Goal: Navigation & Orientation: Find specific page/section

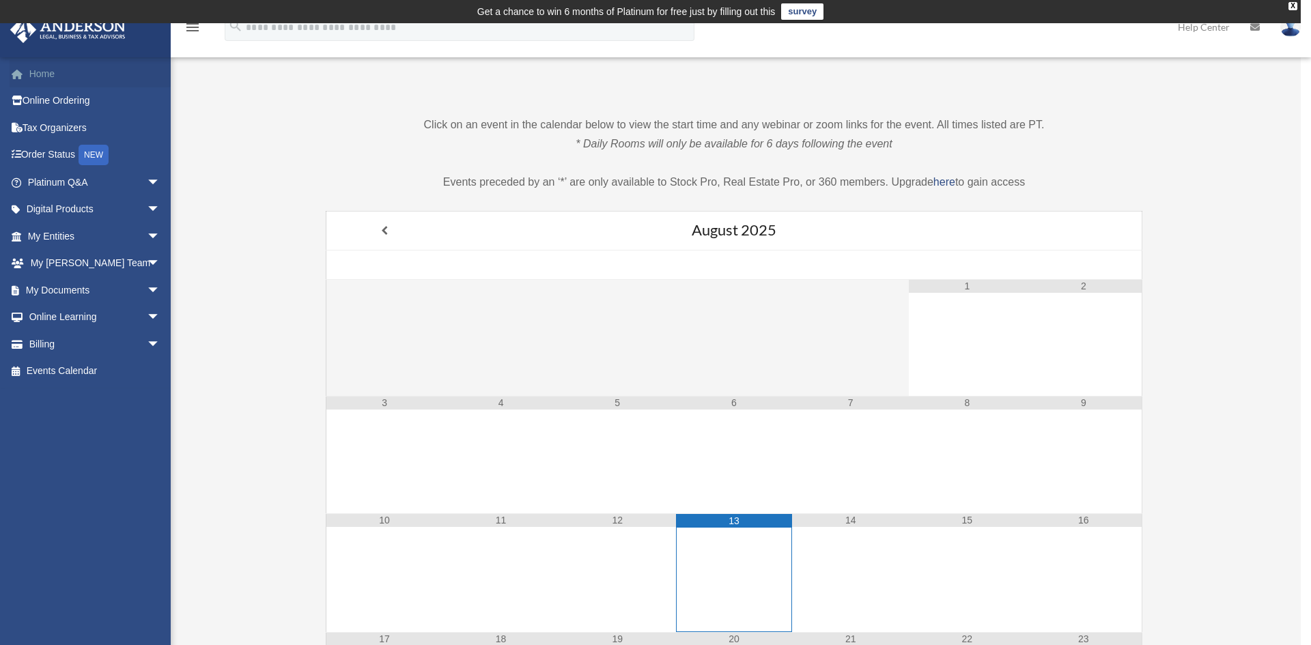
click at [38, 71] on link "Home" at bounding box center [95, 73] width 171 height 27
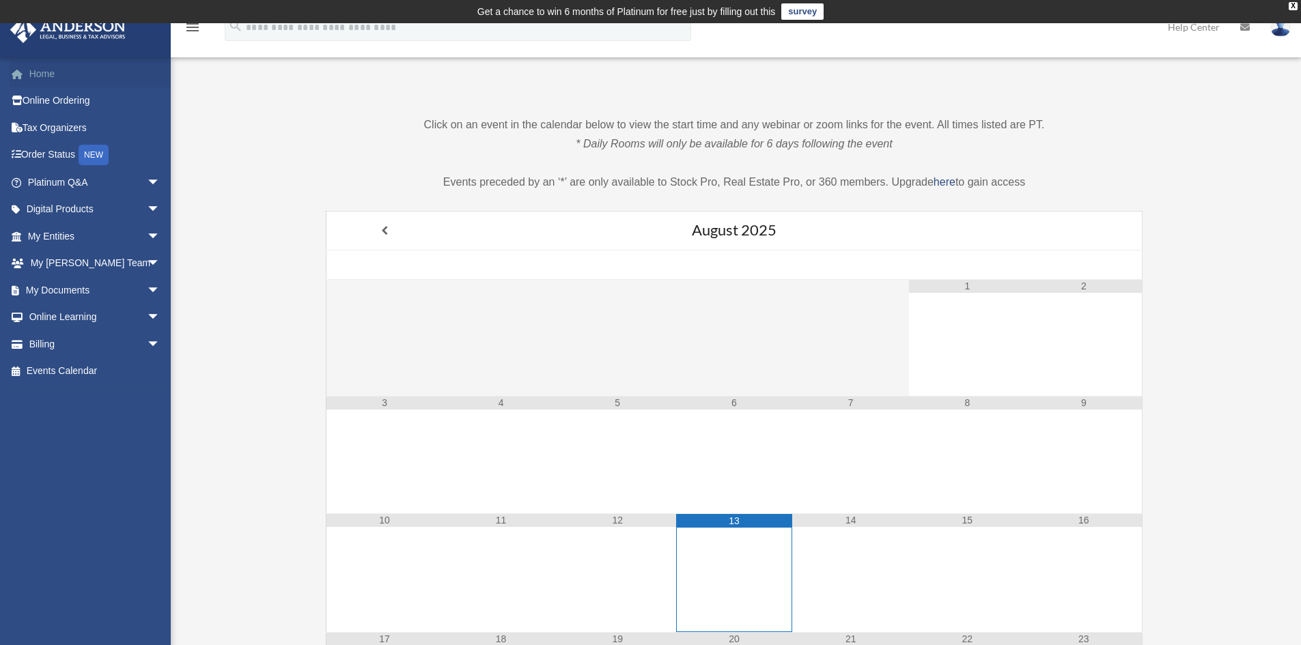
click at [33, 74] on link "Home" at bounding box center [95, 73] width 171 height 27
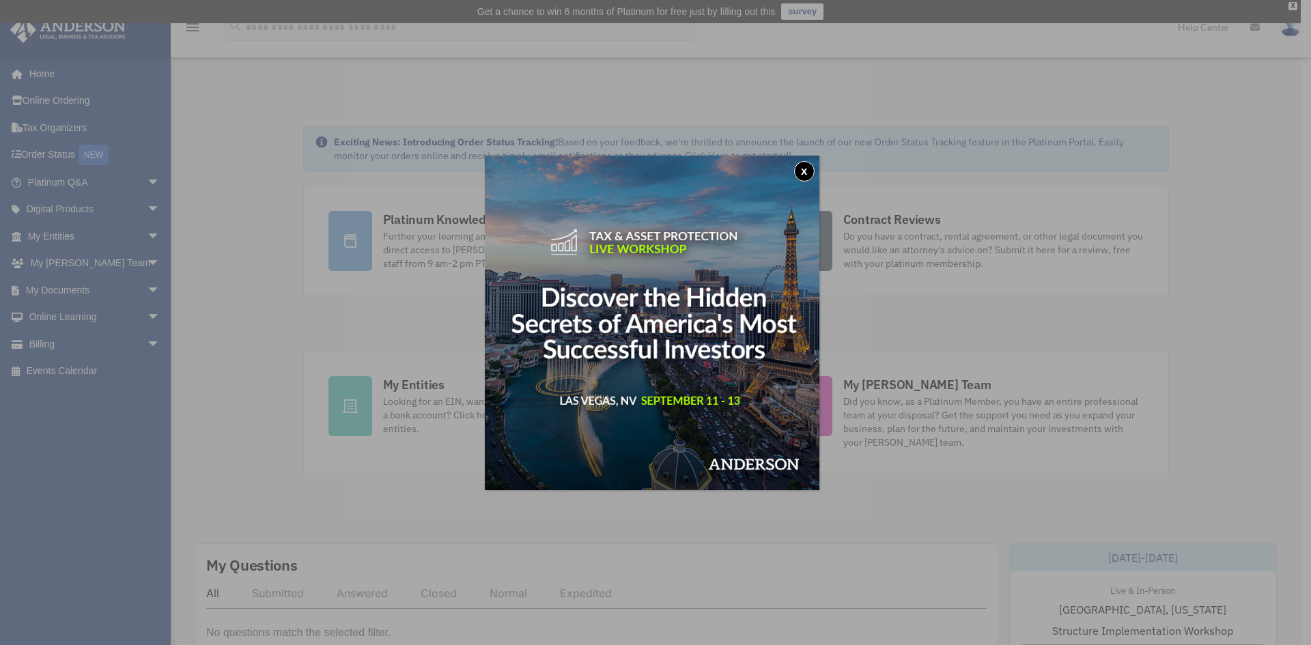
click at [805, 165] on button "x" at bounding box center [804, 171] width 20 height 20
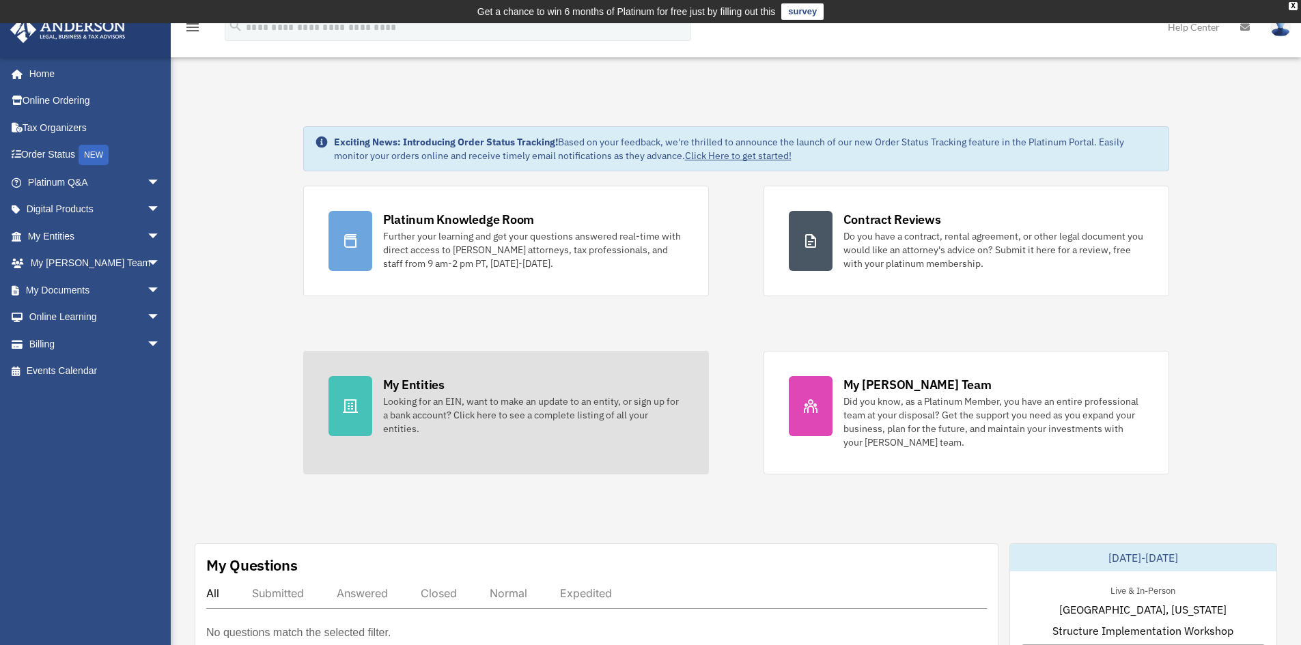
drag, startPoint x: 414, startPoint y: 391, endPoint x: 421, endPoint y: 396, distance: 8.9
click at [414, 391] on div "My Entities" at bounding box center [413, 384] width 61 height 17
click at [449, 427] on div "Looking for an EIN, want to make an update to an entity, or sign up for a bank …" at bounding box center [533, 415] width 301 height 41
click at [346, 406] on icon at bounding box center [350, 406] width 16 height 16
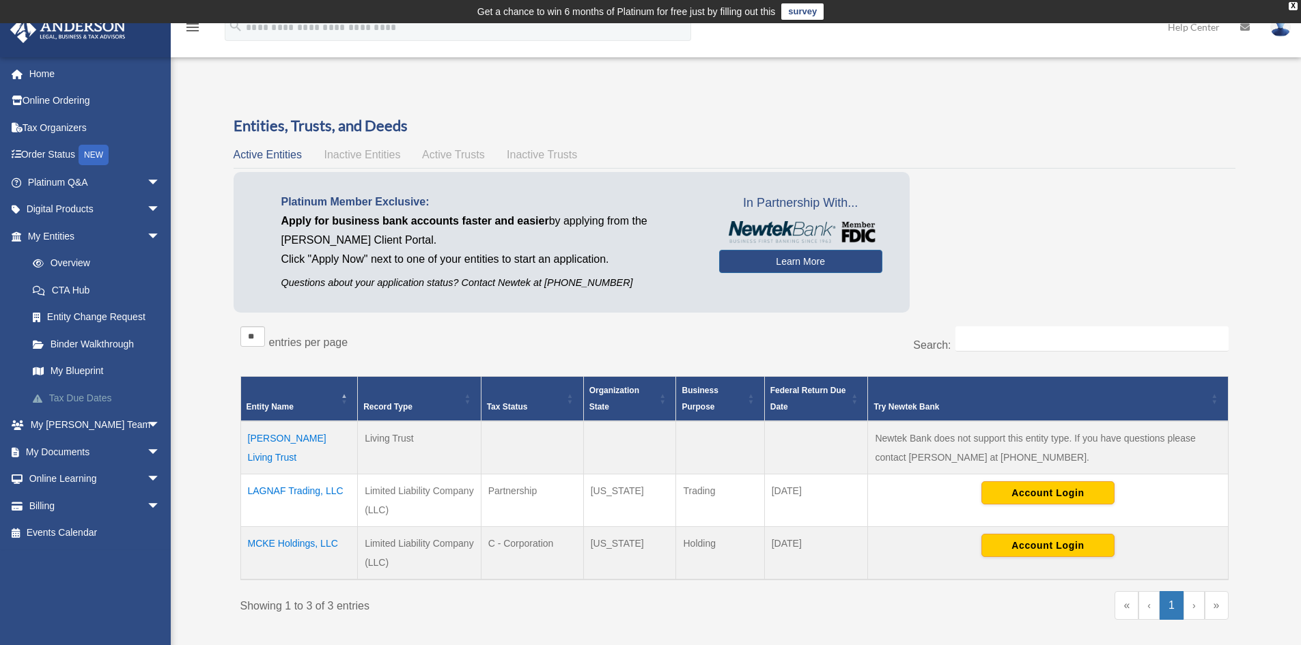
click at [101, 395] on link "Tax Due Dates" at bounding box center [100, 398] width 162 height 27
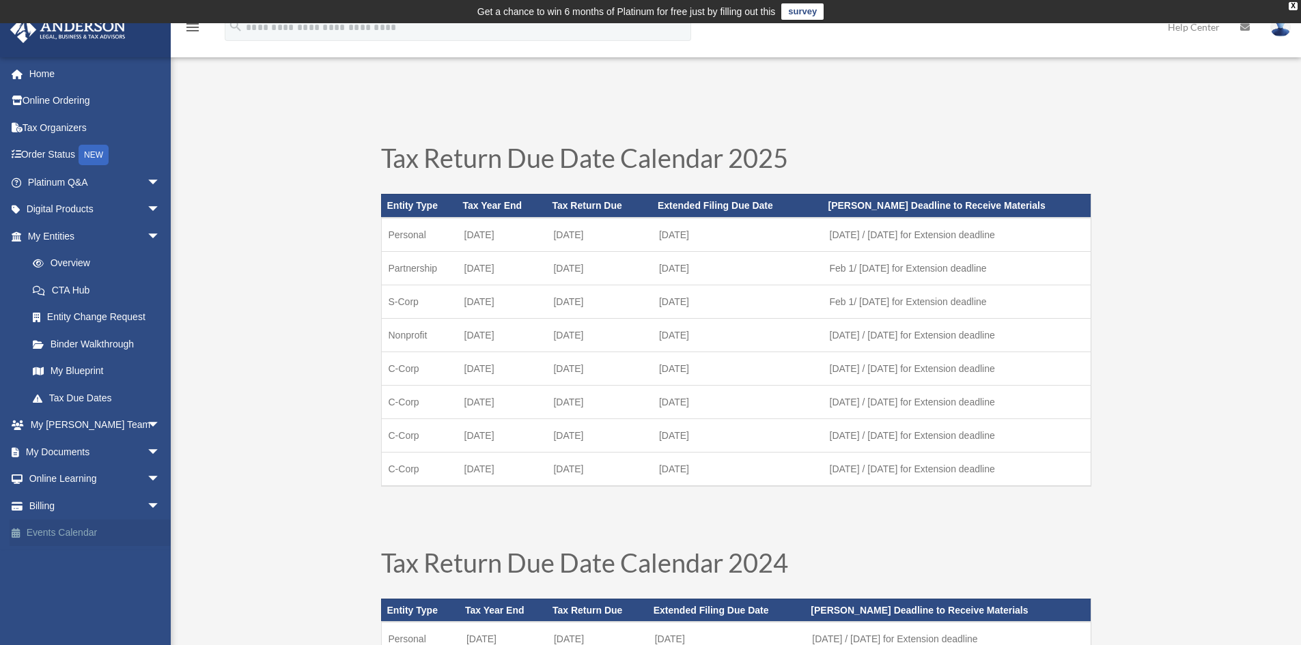
click at [46, 529] on link "Events Calendar" at bounding box center [95, 533] width 171 height 27
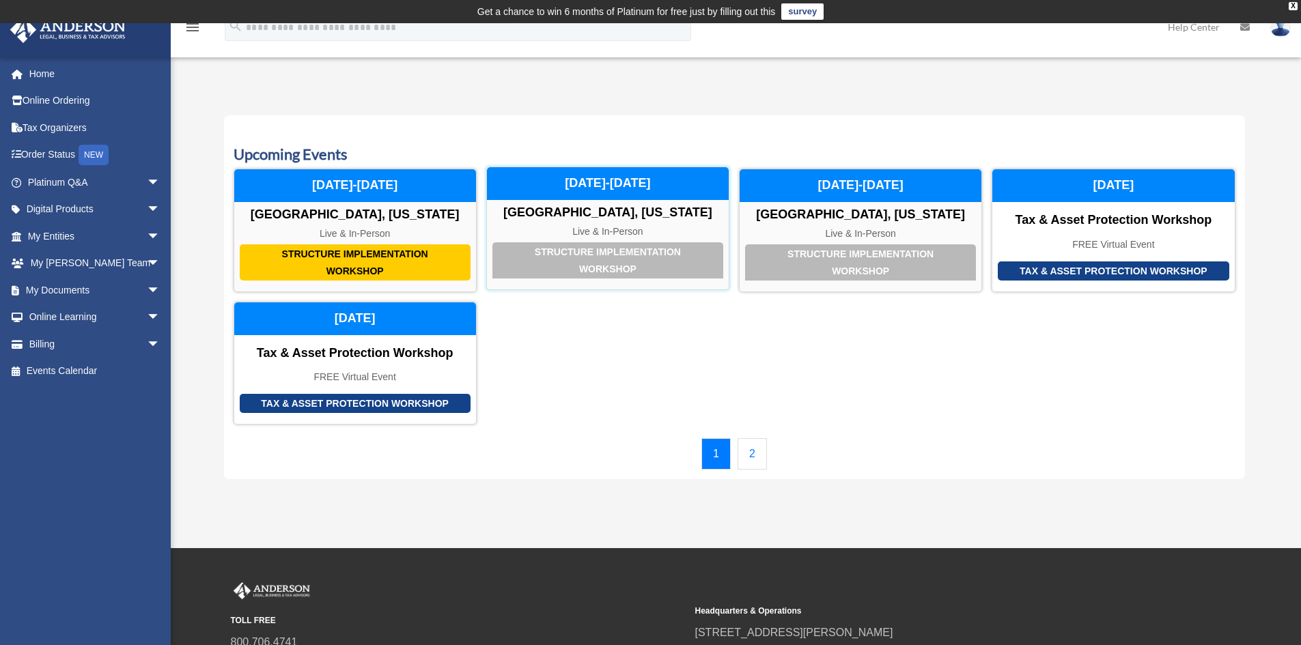
click at [590, 264] on div "Structure Implementation Workshop" at bounding box center [607, 260] width 231 height 36
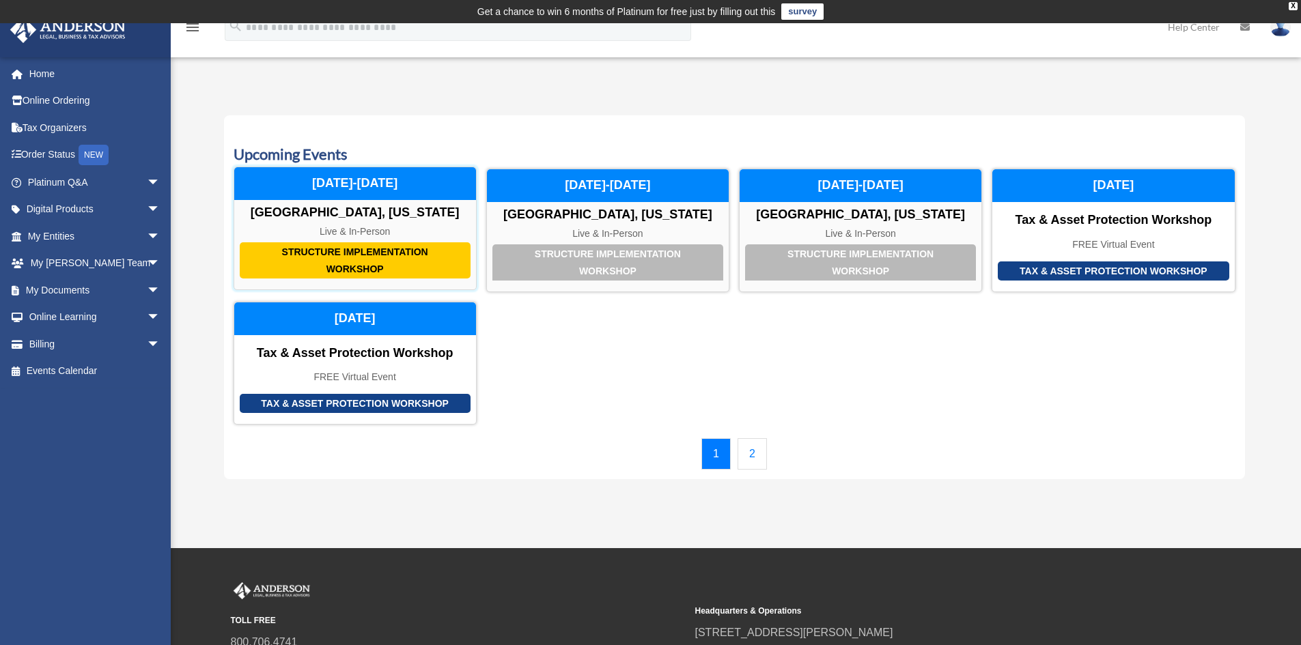
click at [332, 255] on div "Structure Implementation Workshop" at bounding box center [355, 260] width 231 height 36
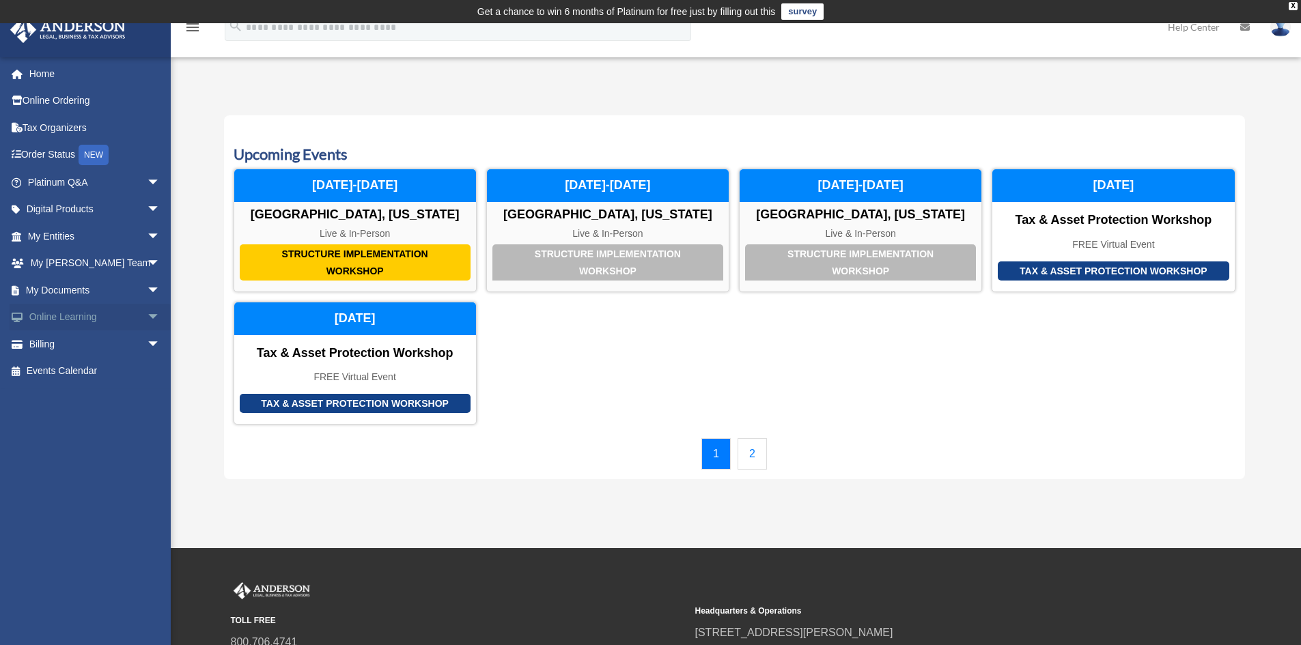
click at [84, 318] on link "Online Learning arrow_drop_down" at bounding box center [95, 317] width 171 height 27
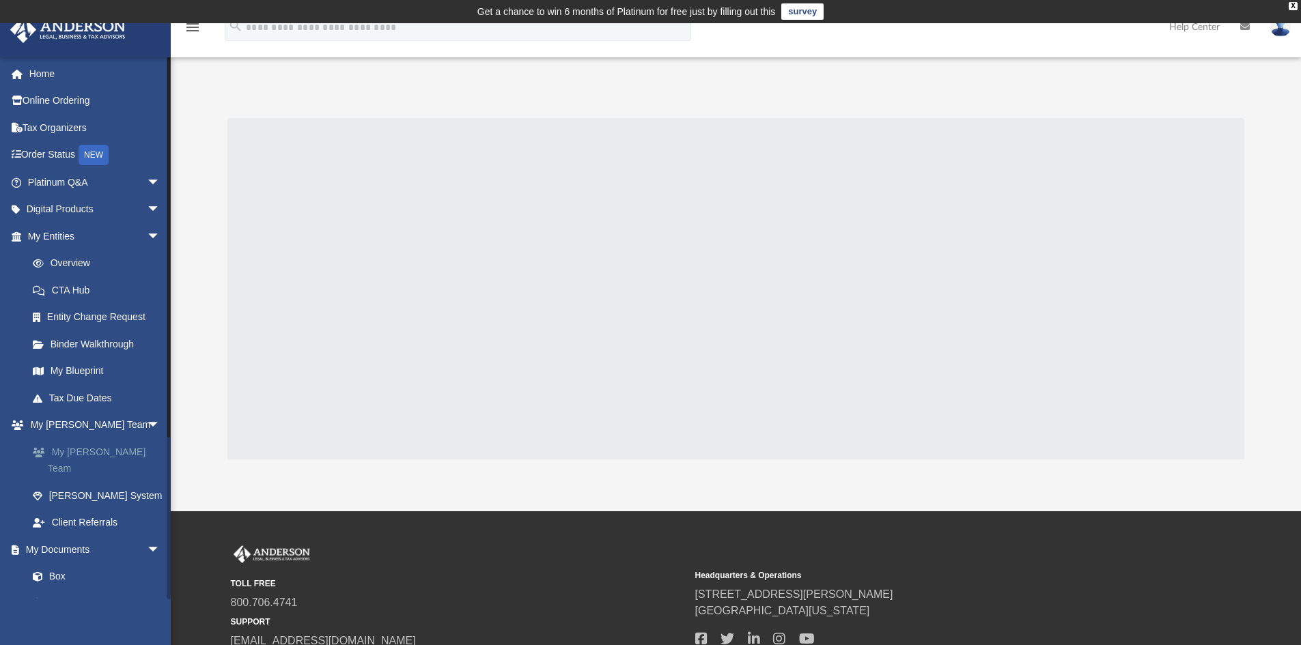
click at [81, 451] on link "My [PERSON_NAME] Team" at bounding box center [100, 461] width 162 height 44
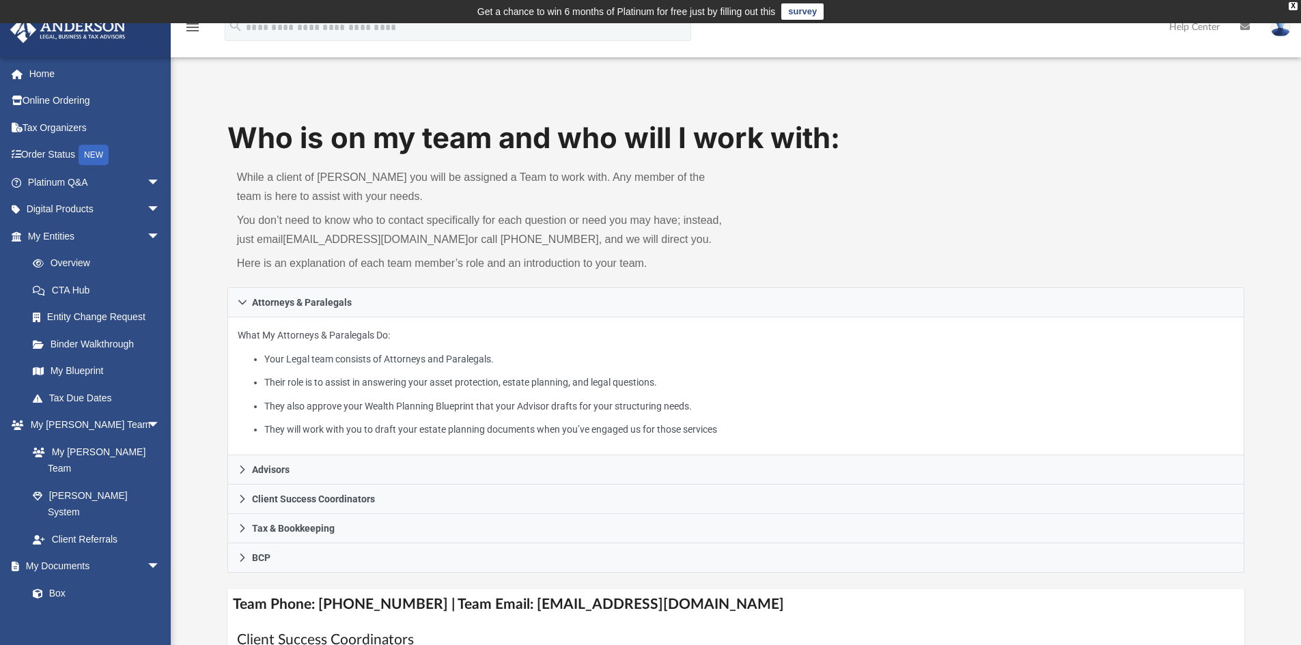
click at [1281, 29] on img at bounding box center [1280, 27] width 20 height 20
click at [1028, 120] on link "Logout" at bounding box center [1075, 119] width 137 height 28
